Goal: Navigation & Orientation: Find specific page/section

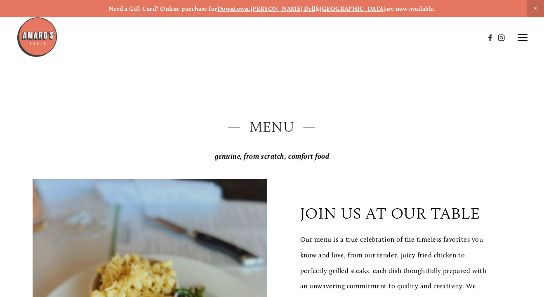
scroll to position [932, 0]
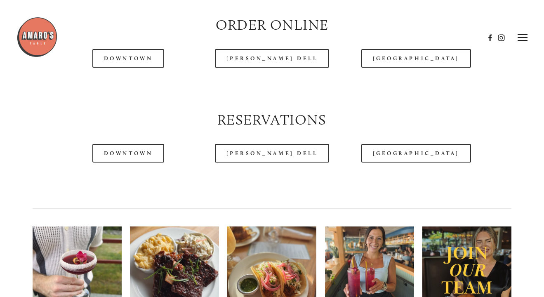
click at [138, 62] on header "Menu Order Now Visit Gallery 0" at bounding box center [273, 37] width 512 height 75
click at [106, 60] on header "Menu Order Now Visit Gallery 0" at bounding box center [273, 37] width 512 height 75
click at [113, 57] on div at bounding box center [251, 38] width 469 height 43
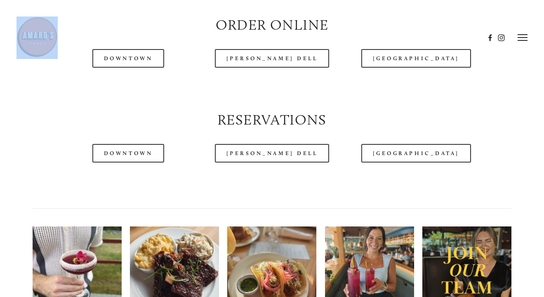
click at [113, 57] on div at bounding box center [251, 38] width 469 height 43
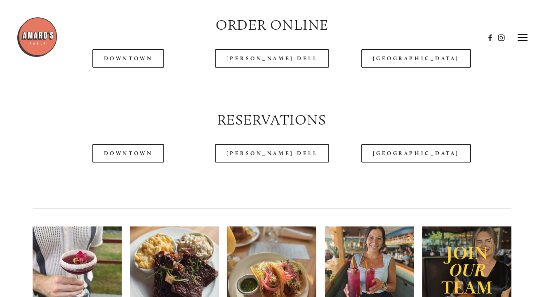
click at [115, 104] on div "Reservations" at bounding box center [272, 120] width 493 height 34
click at [113, 60] on header "Menu Order Now Visit Gallery 0" at bounding box center [273, 37] width 512 height 75
click at [124, 61] on header "Menu Order Now Visit Gallery 0" at bounding box center [273, 37] width 512 height 75
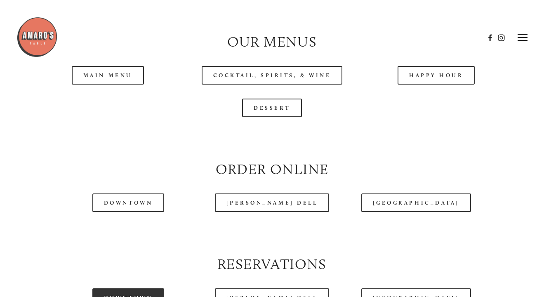
scroll to position [780, 0]
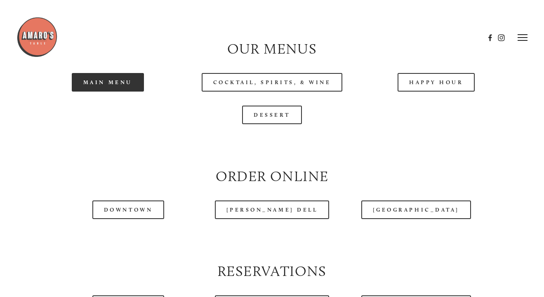
click at [101, 80] on link "Main Menu" at bounding box center [108, 82] width 72 height 19
